Goal: Navigation & Orientation: Find specific page/section

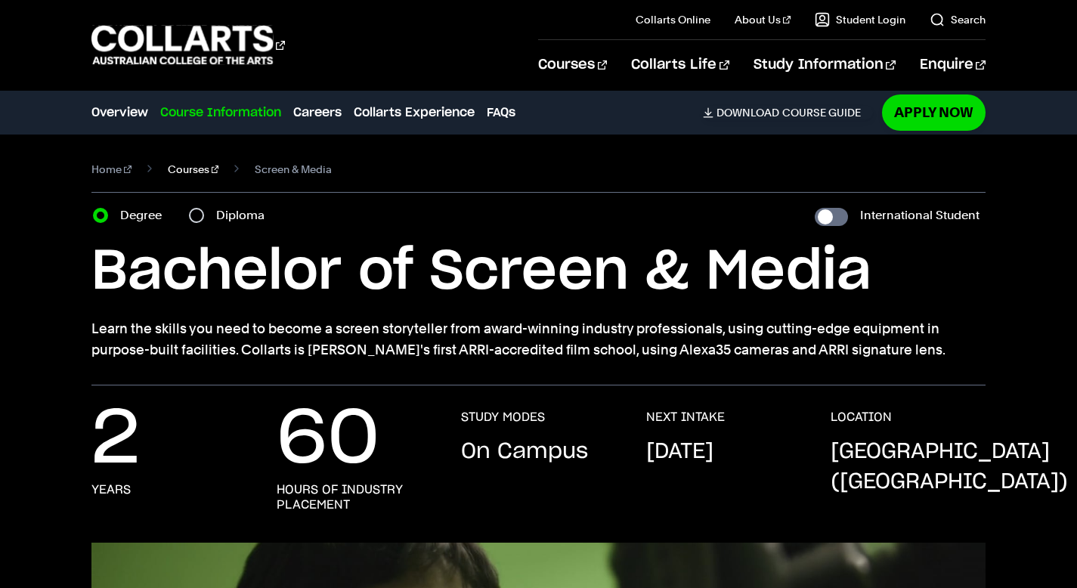
click at [178, 170] on link "Courses" at bounding box center [193, 169] width 51 height 21
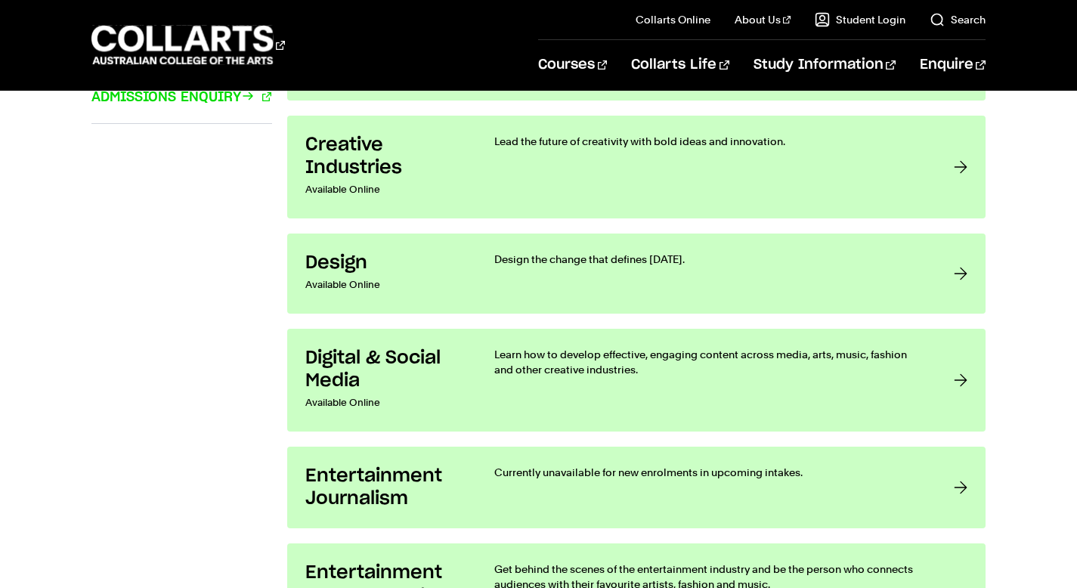
scroll to position [993, 0]
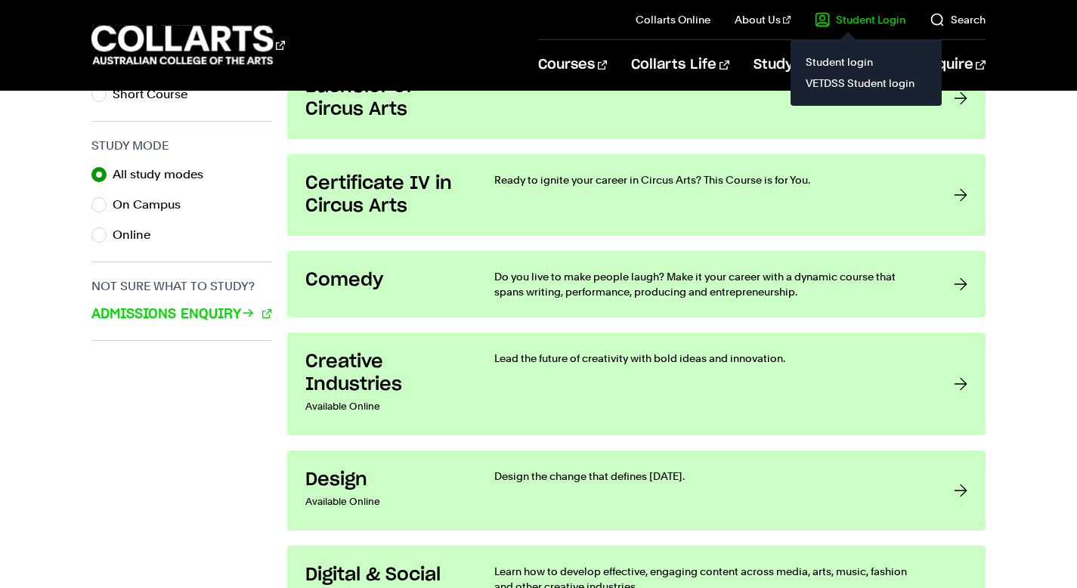
click at [861, 17] on link "Student Login" at bounding box center [860, 19] width 91 height 15
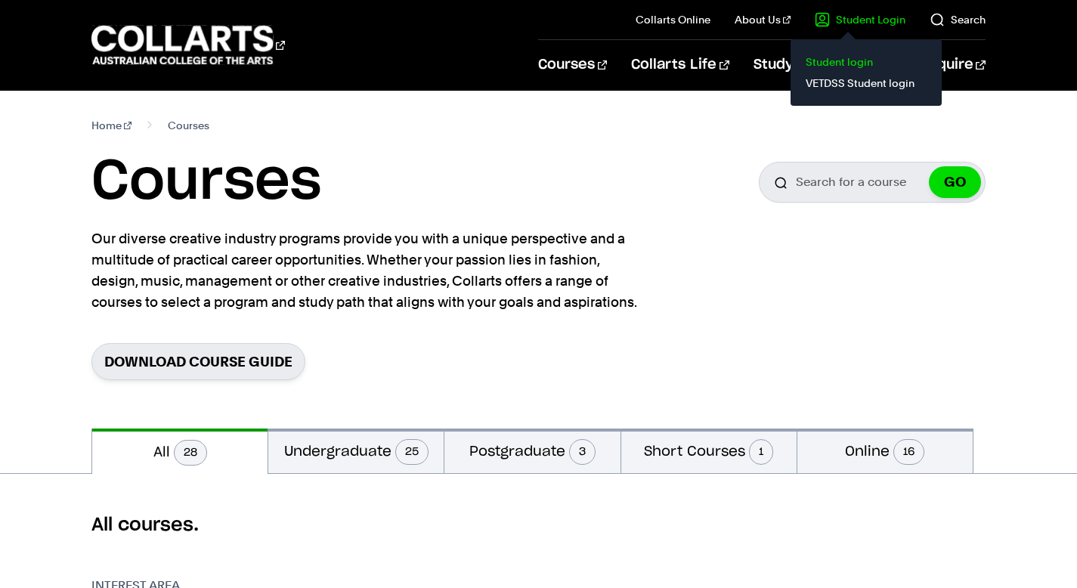
click at [823, 58] on link "Student login" at bounding box center [866, 61] width 127 height 21
